Goal: Information Seeking & Learning: Check status

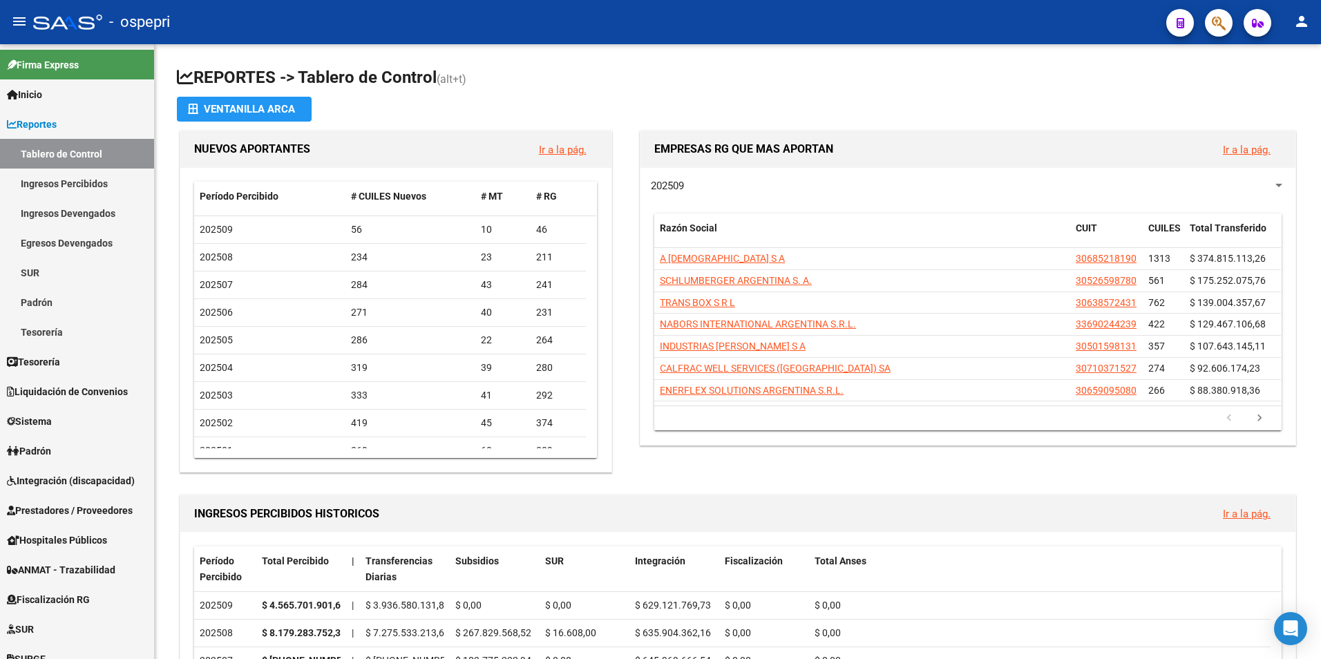
click at [1230, 24] on button "button" at bounding box center [1219, 23] width 28 height 28
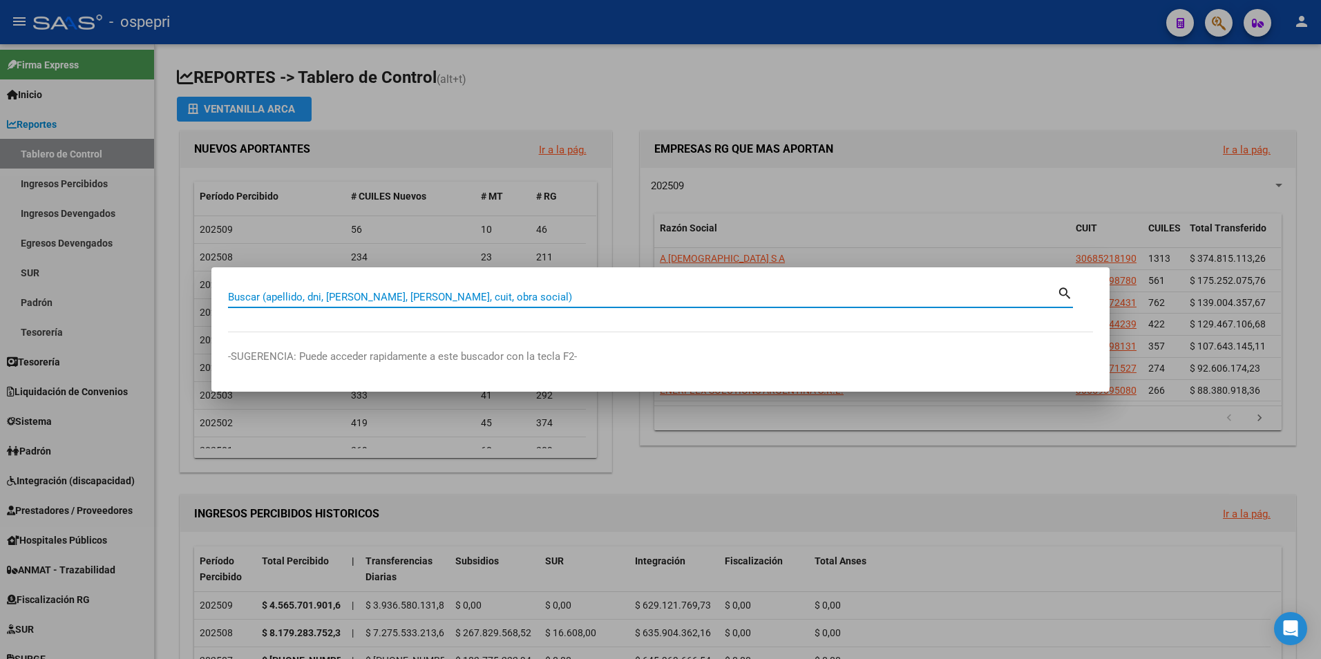
paste input "96023203"
type input "96023203"
click at [1068, 283] on mat-dialog-container "96023203 Buscar (apellido, dni, cuil, nro traspaso, cuit, obra social) search -…" at bounding box center [660, 329] width 898 height 124
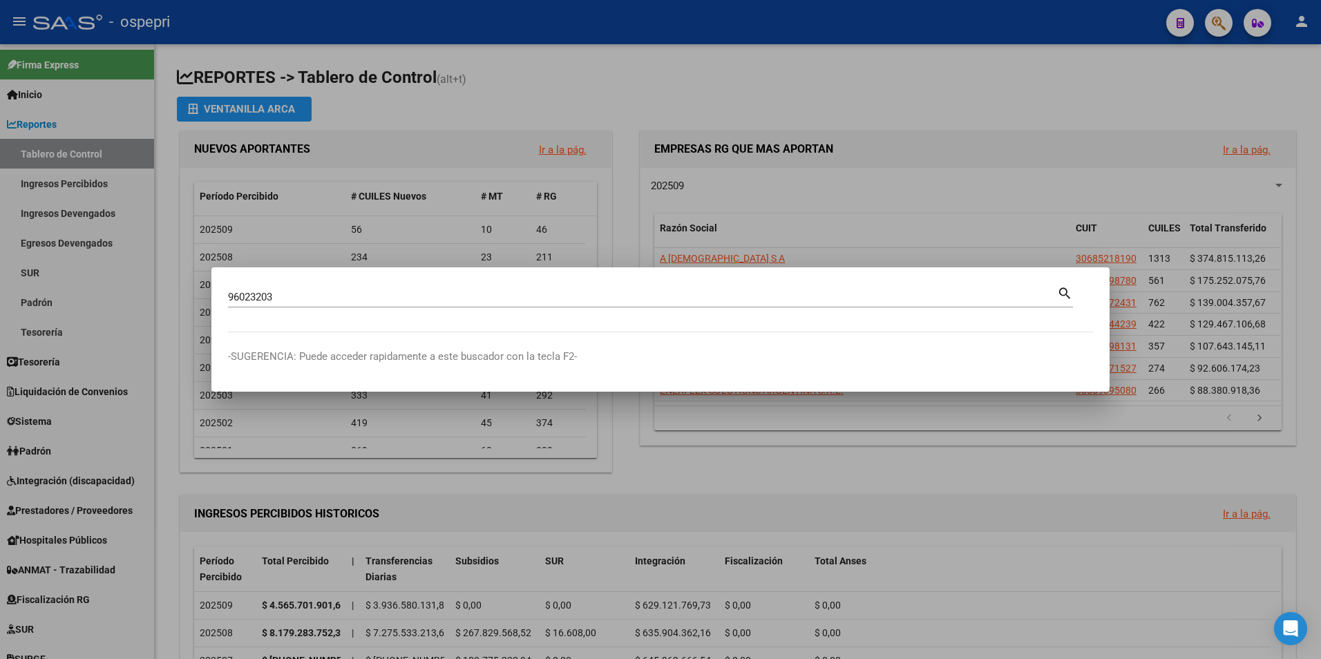
click at [1066, 292] on mat-icon "search" at bounding box center [1065, 292] width 16 height 17
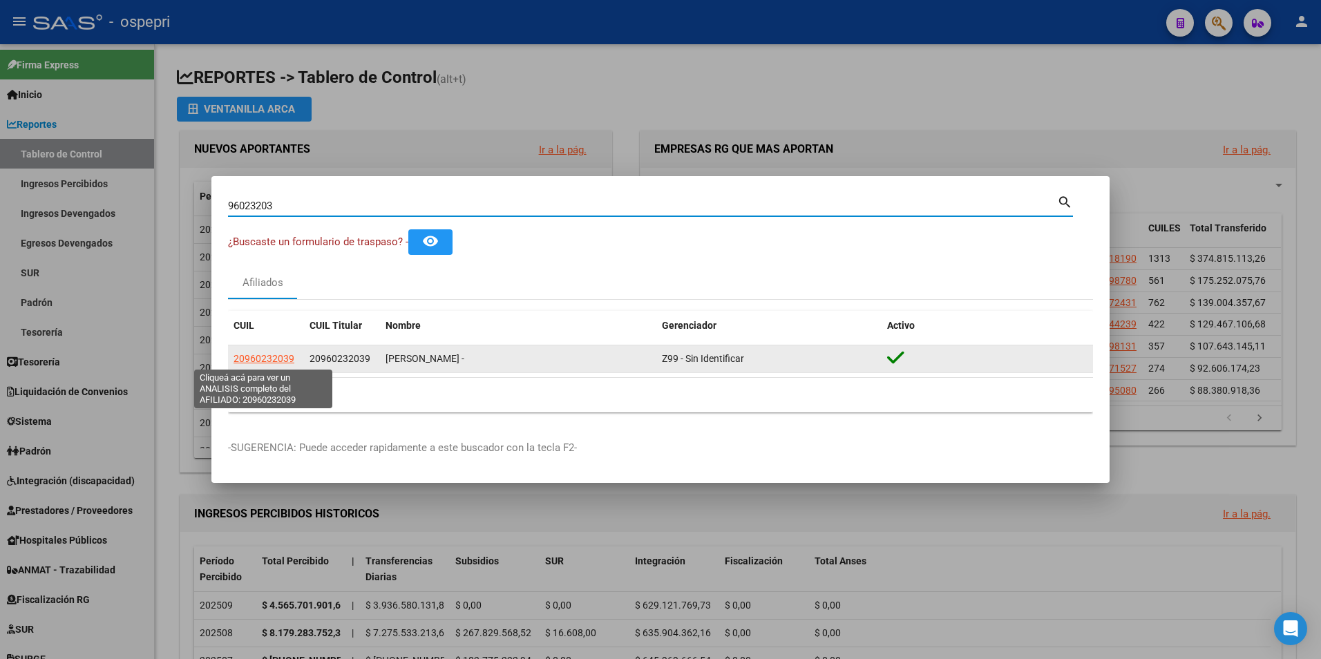
click at [257, 357] on span "20960232039" at bounding box center [264, 358] width 61 height 11
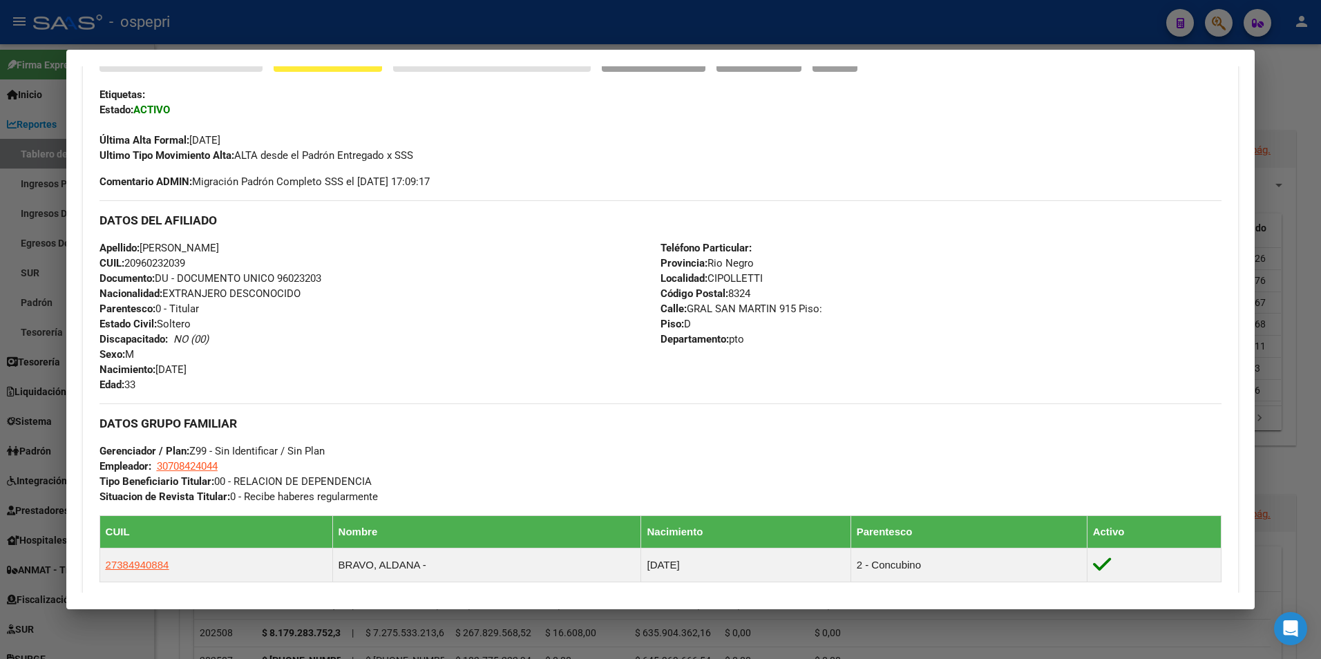
scroll to position [572, 0]
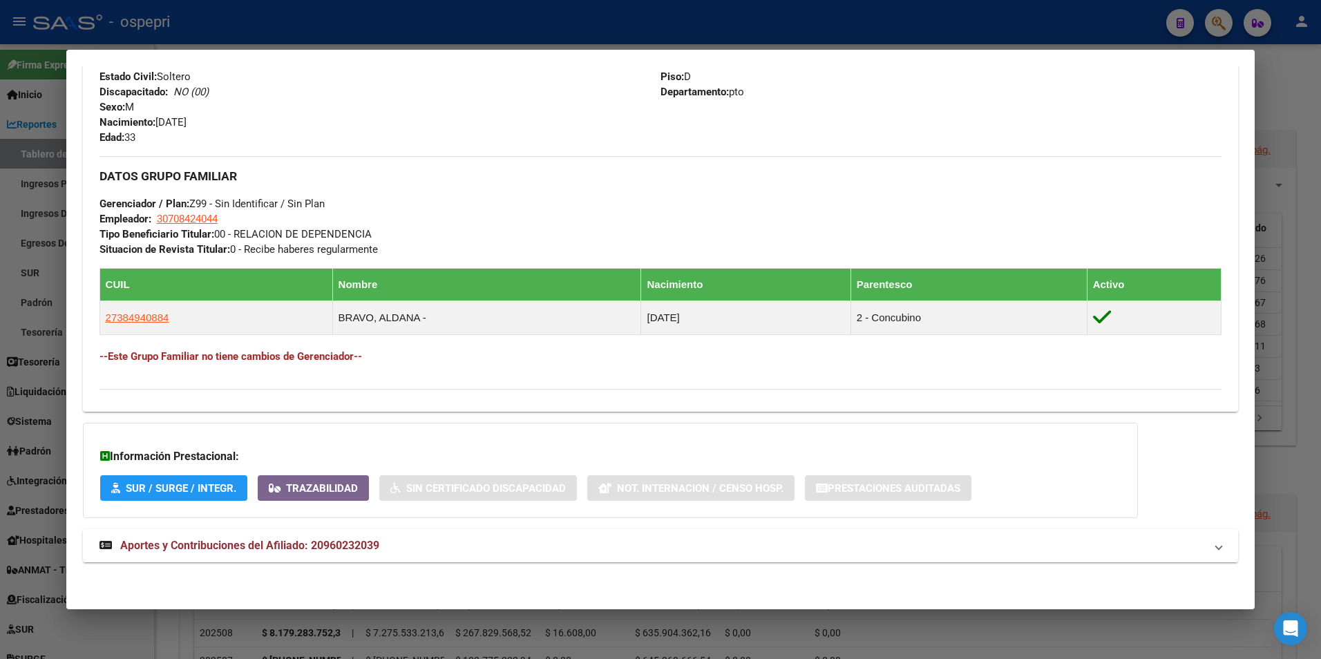
click at [259, 539] on span "Aportes y Contribuciones del Afiliado: 20960232039" at bounding box center [249, 545] width 259 height 13
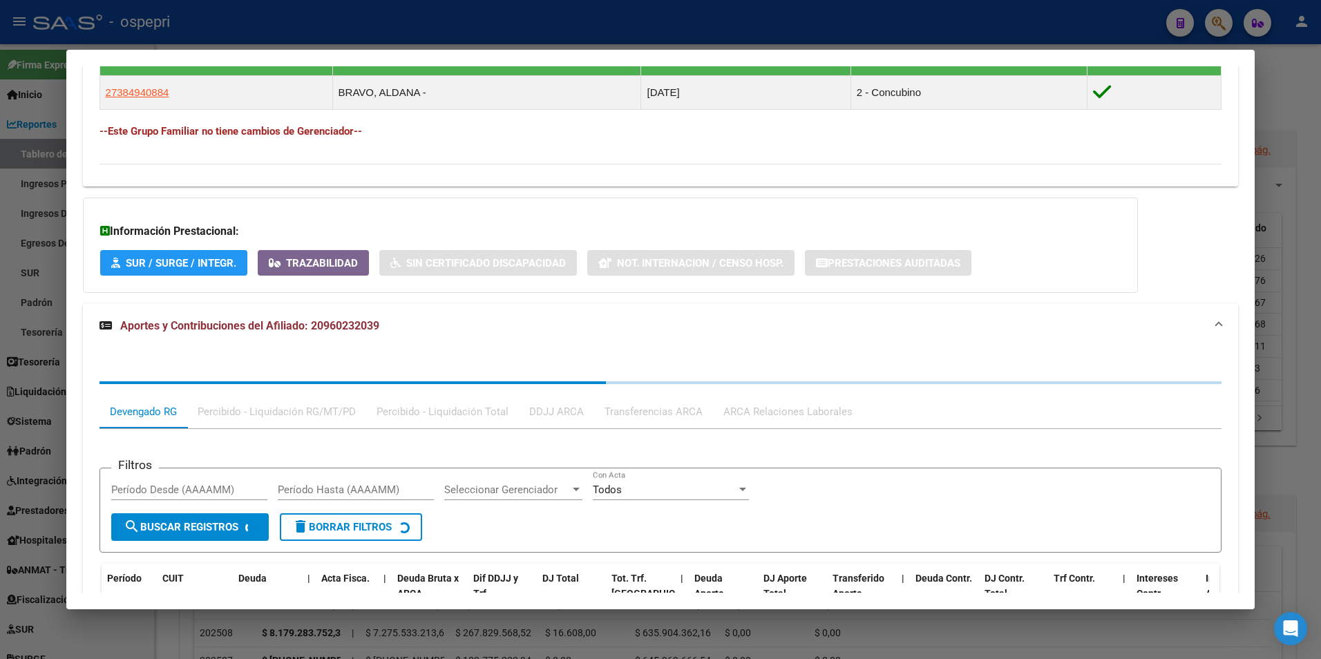
scroll to position [848, 0]
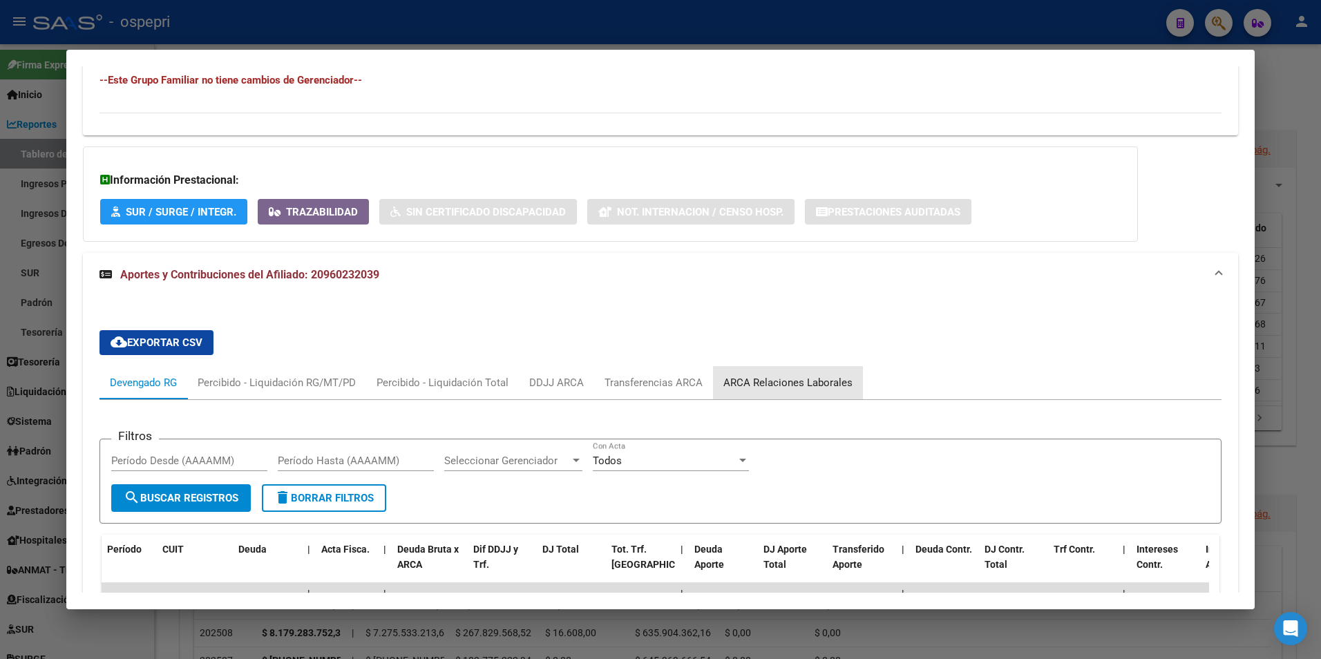
click at [801, 386] on div "ARCA Relaciones Laborales" at bounding box center [788, 382] width 129 height 15
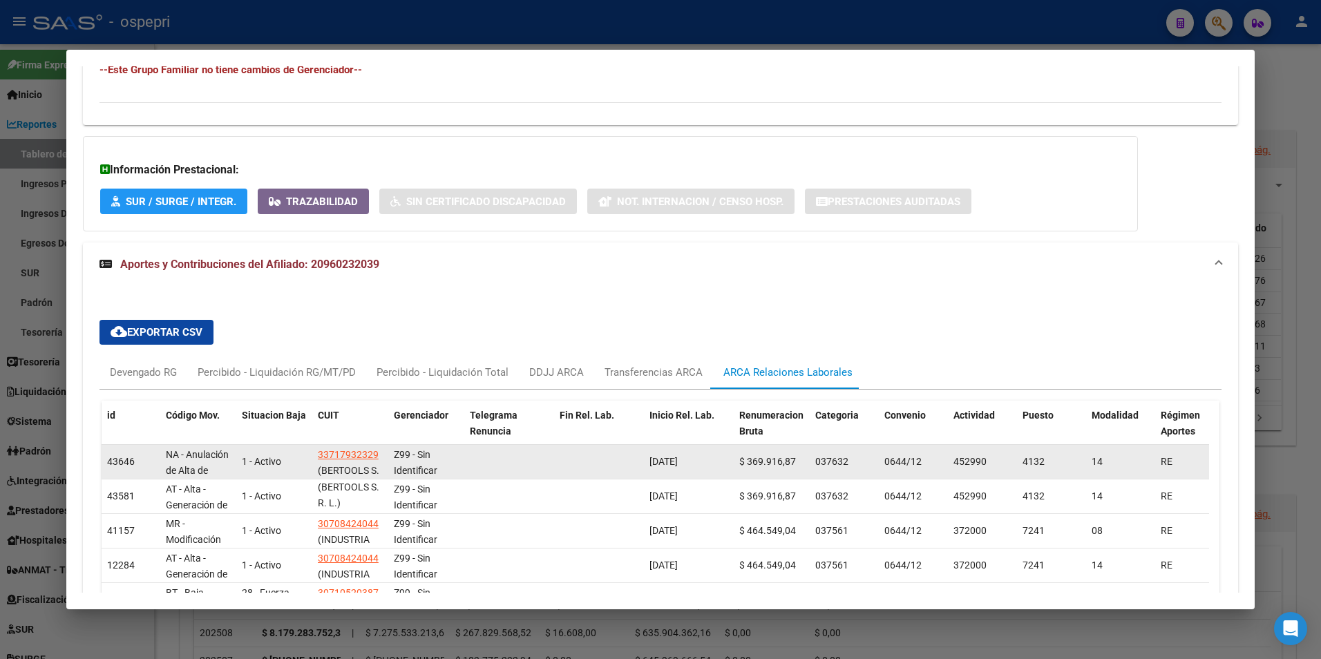
scroll to position [927, 0]
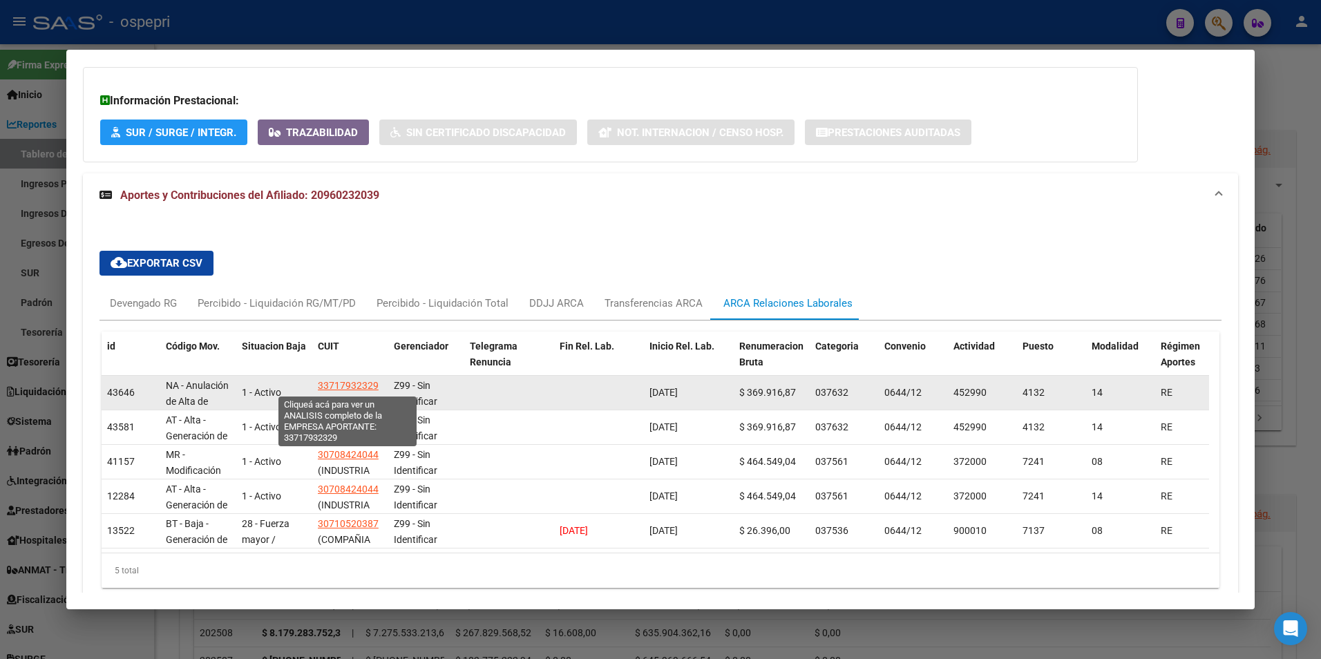
click at [357, 384] on span "33717932329" at bounding box center [348, 385] width 61 height 11
type textarea "33717932329"
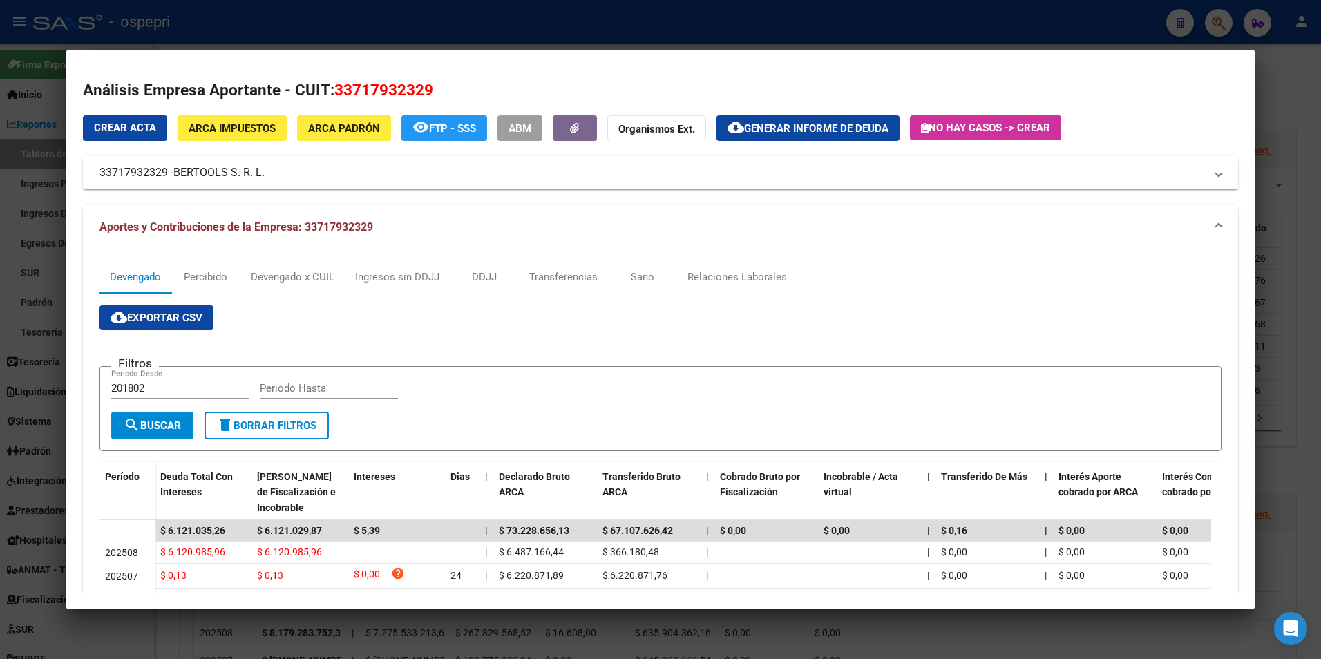
click at [1218, 127] on div "Crear Acta ARCA Impuestos ARCA Padrón remove_red_eye FTP - SSS ABM Organismos E…" at bounding box center [661, 152] width 1156 height 75
click at [1276, 133] on div at bounding box center [660, 329] width 1321 height 659
